Goal: Task Accomplishment & Management: Manage account settings

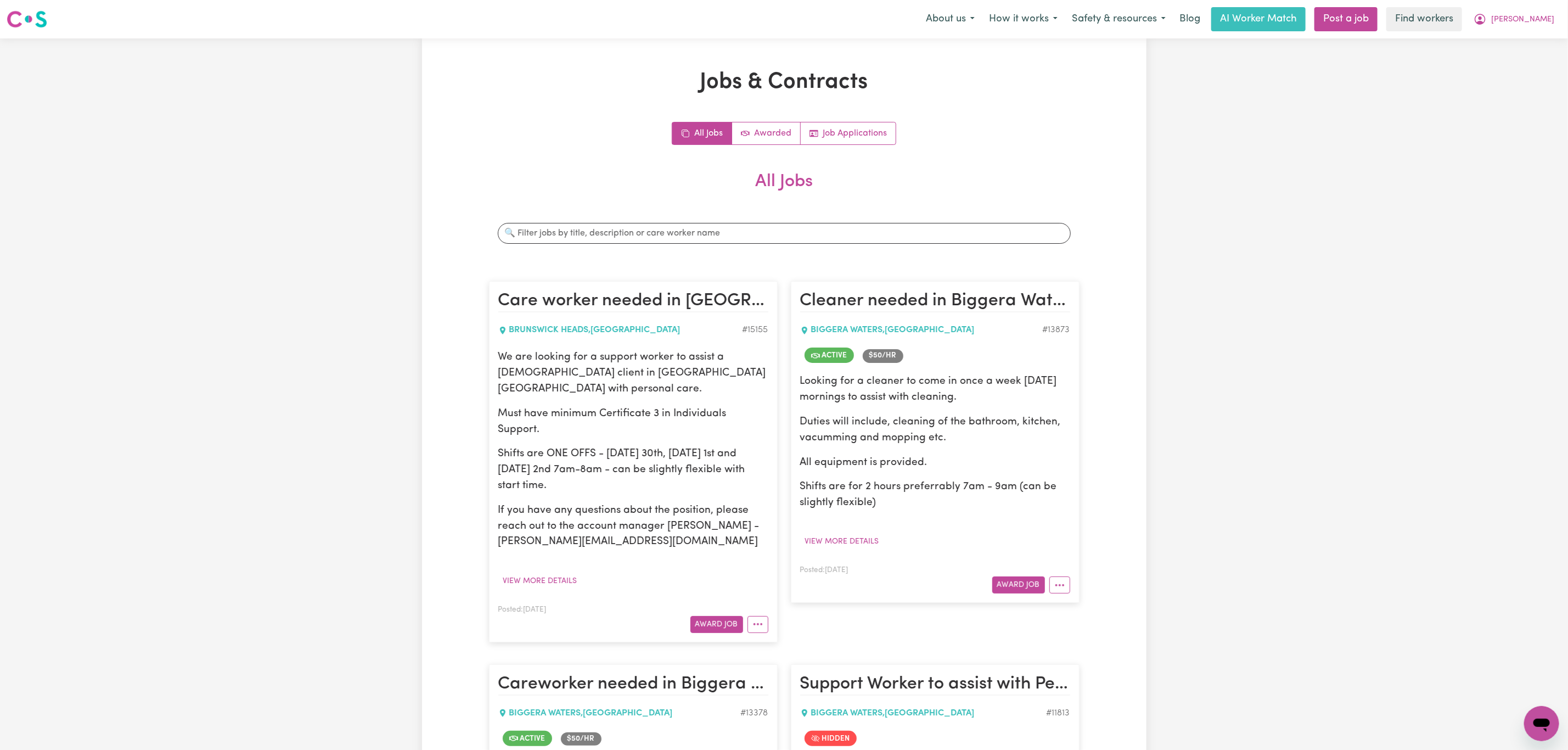
click at [1521, 9] on button "[PERSON_NAME]" at bounding box center [1514, 19] width 95 height 23
click at [1524, 56] on link "Logout" at bounding box center [1517, 63] width 86 height 21
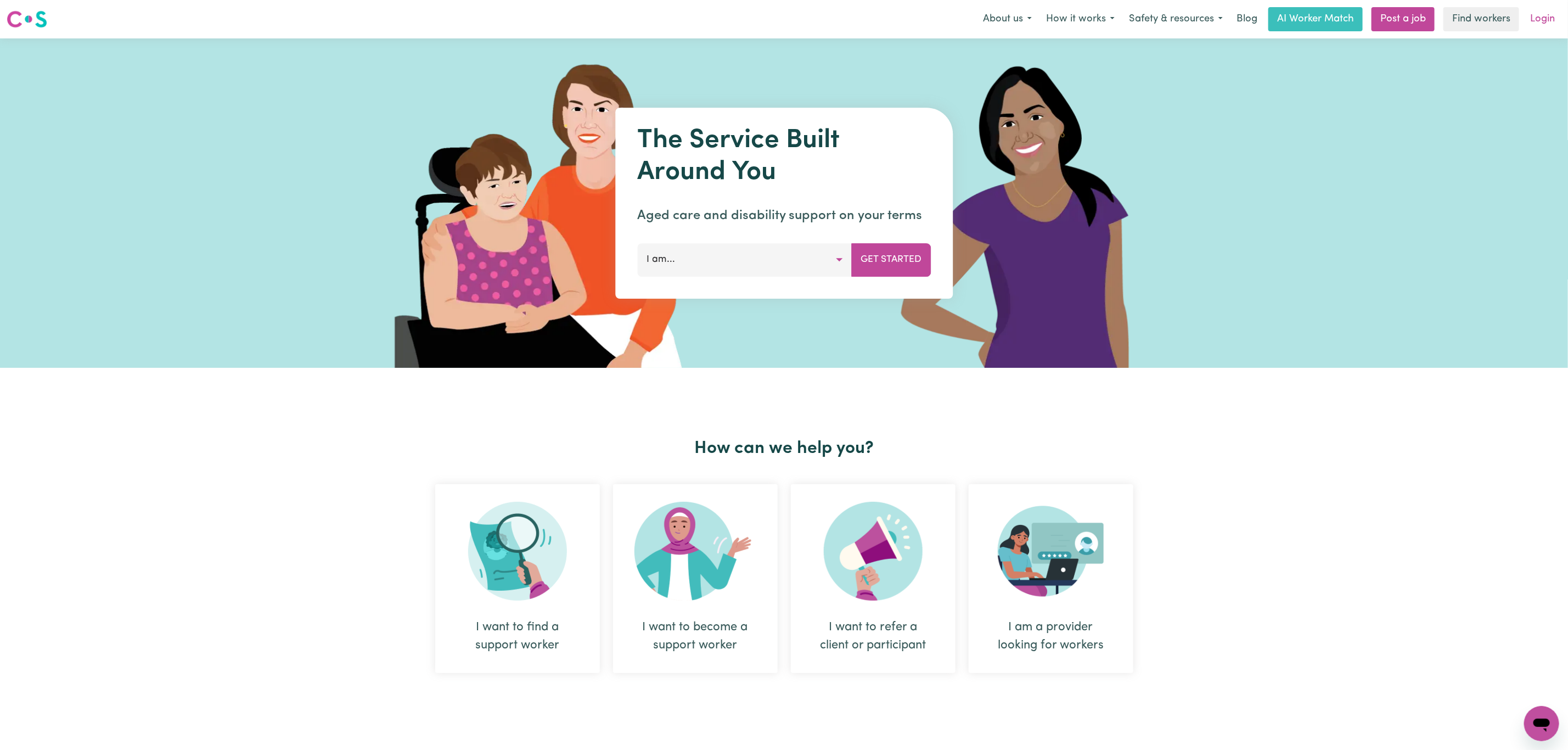
click at [1550, 14] on link "Login" at bounding box center [1542, 19] width 38 height 24
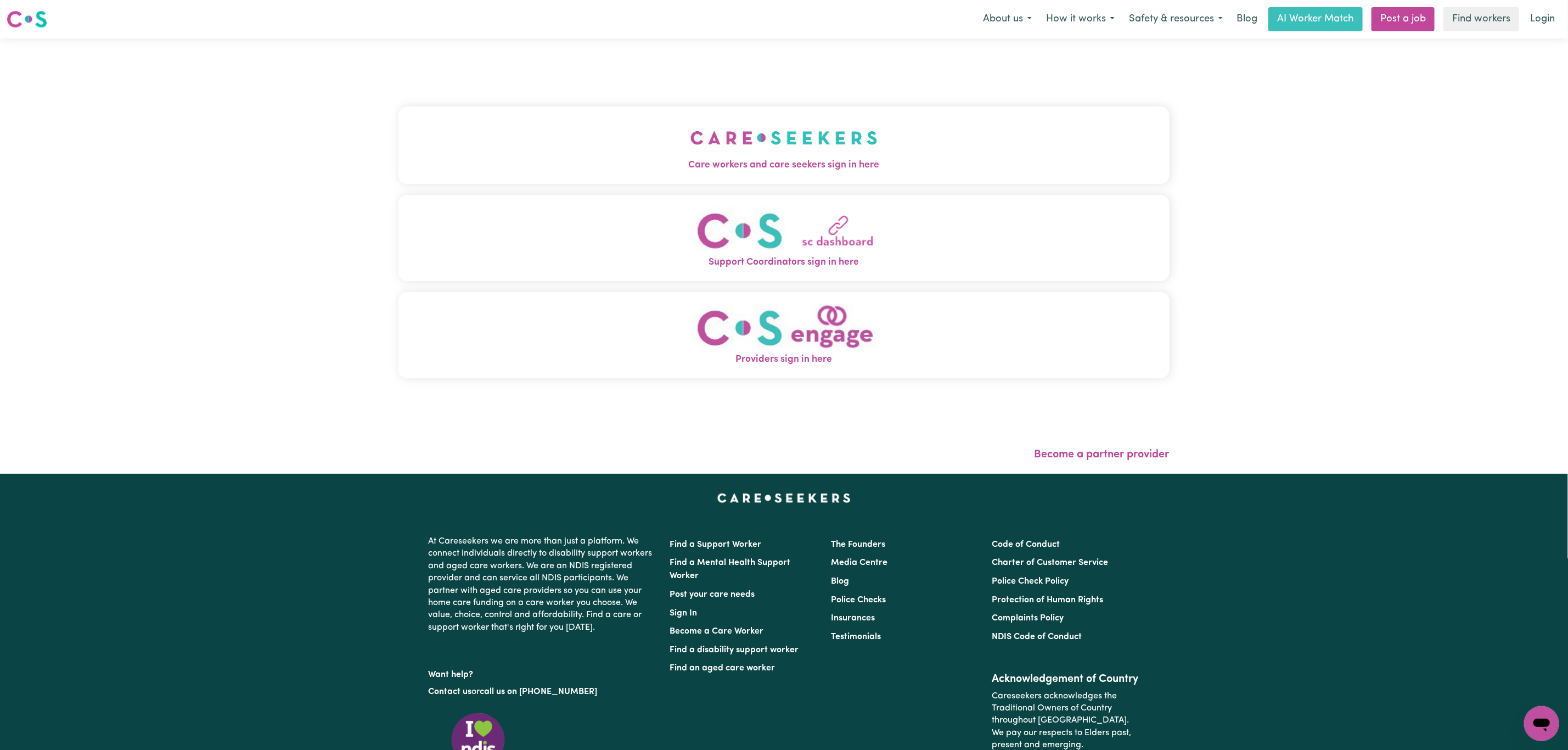
click at [632, 130] on button "Care workers and care seekers sign in here" at bounding box center [784, 145] width 771 height 77
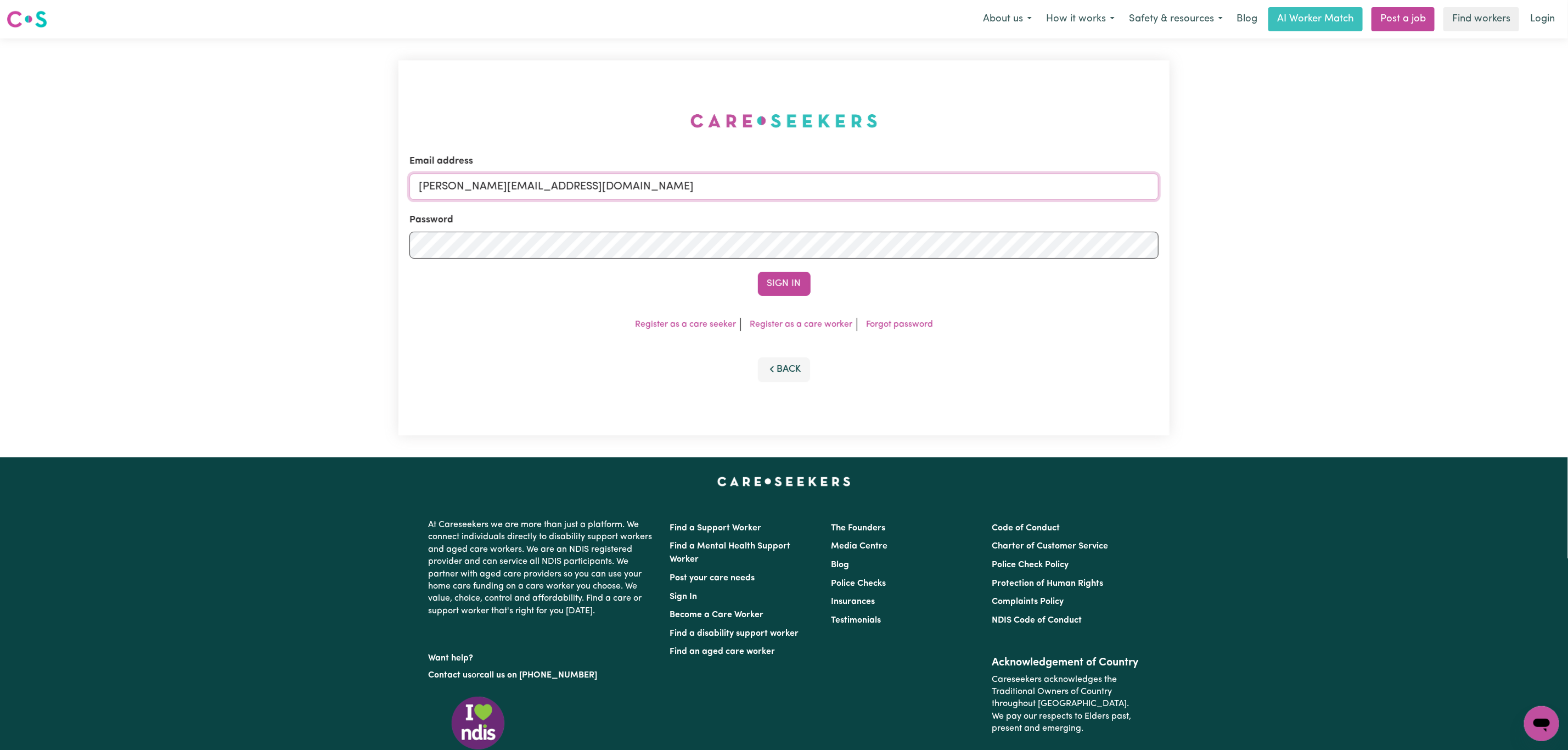
click at [621, 175] on input "[PERSON_NAME][EMAIL_ADDRESS][DOMAIN_NAME]" at bounding box center [784, 186] width 749 height 26
drag, startPoint x: 477, startPoint y: 184, endPoint x: 774, endPoint y: 264, distance: 307.6
click at [792, 226] on form "Email address superuser~[EMAIL_ADDRESS][DOMAIN_NAME] Password Sign In" at bounding box center [784, 225] width 749 height 142
type input "superuser~[EMAIL_ADDRESS][DOMAIN_NAME]"
click at [779, 282] on button "Sign In" at bounding box center [784, 284] width 53 height 24
